Goal: Task Accomplishment & Management: Manage account settings

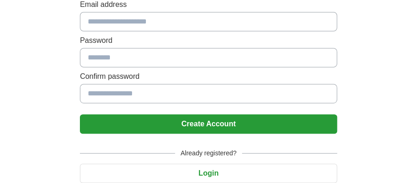
scroll to position [185, 0]
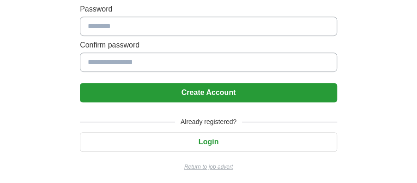
click at [214, 136] on button "Login" at bounding box center [208, 141] width 257 height 19
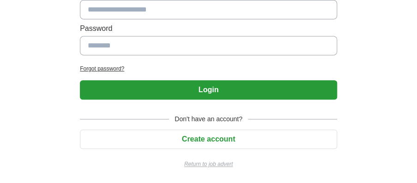
scroll to position [163, 0]
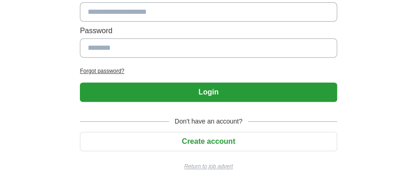
click at [223, 88] on button "Login" at bounding box center [208, 92] width 257 height 19
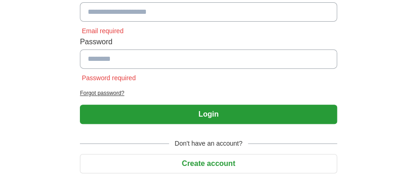
click at [133, 62] on input at bounding box center [208, 58] width 257 height 19
type input "***"
